Goal: Task Accomplishment & Management: Manage account settings

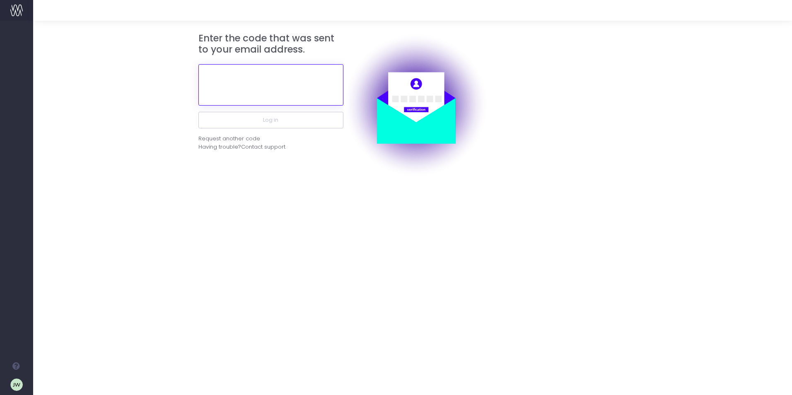
click at [235, 77] on input "text" at bounding box center [271, 84] width 145 height 41
type input "5"
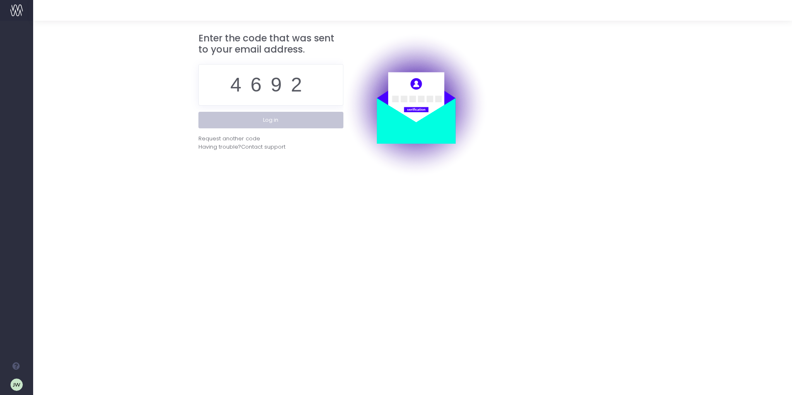
click at [281, 121] on button "Log in" at bounding box center [271, 120] width 145 height 17
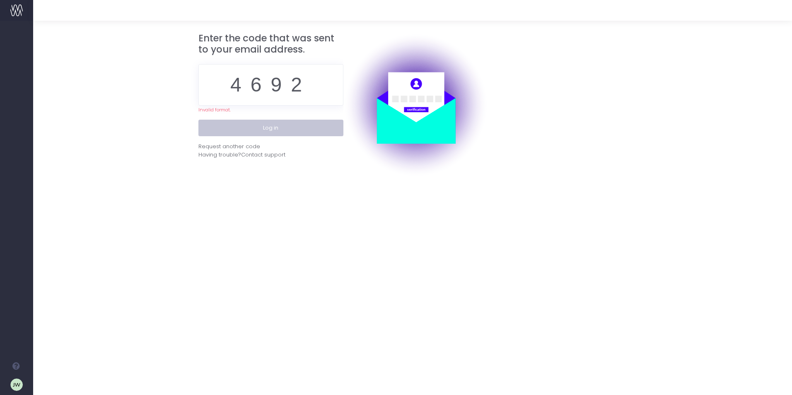
click at [281, 125] on button "Log in" at bounding box center [271, 128] width 145 height 17
click at [325, 85] on input "4692" at bounding box center [271, 84] width 145 height 41
click at [274, 128] on button "Log in" at bounding box center [271, 128] width 145 height 17
click at [318, 84] on input "4692" at bounding box center [271, 84] width 145 height 41
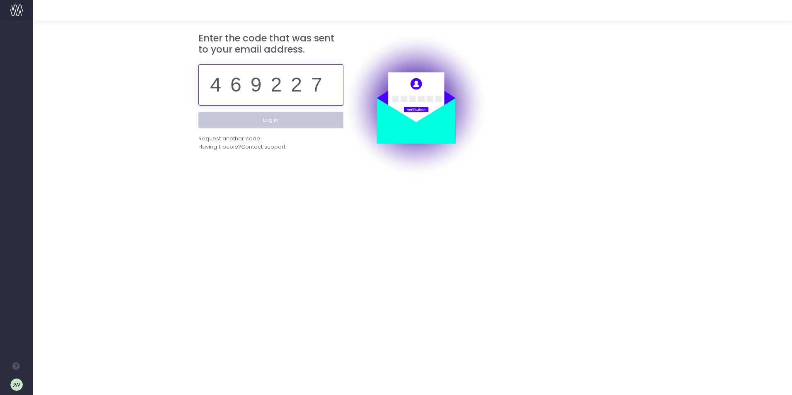
type input "469227"
click at [280, 119] on button "Log in" at bounding box center [271, 120] width 145 height 17
